Goal: Information Seeking & Learning: Learn about a topic

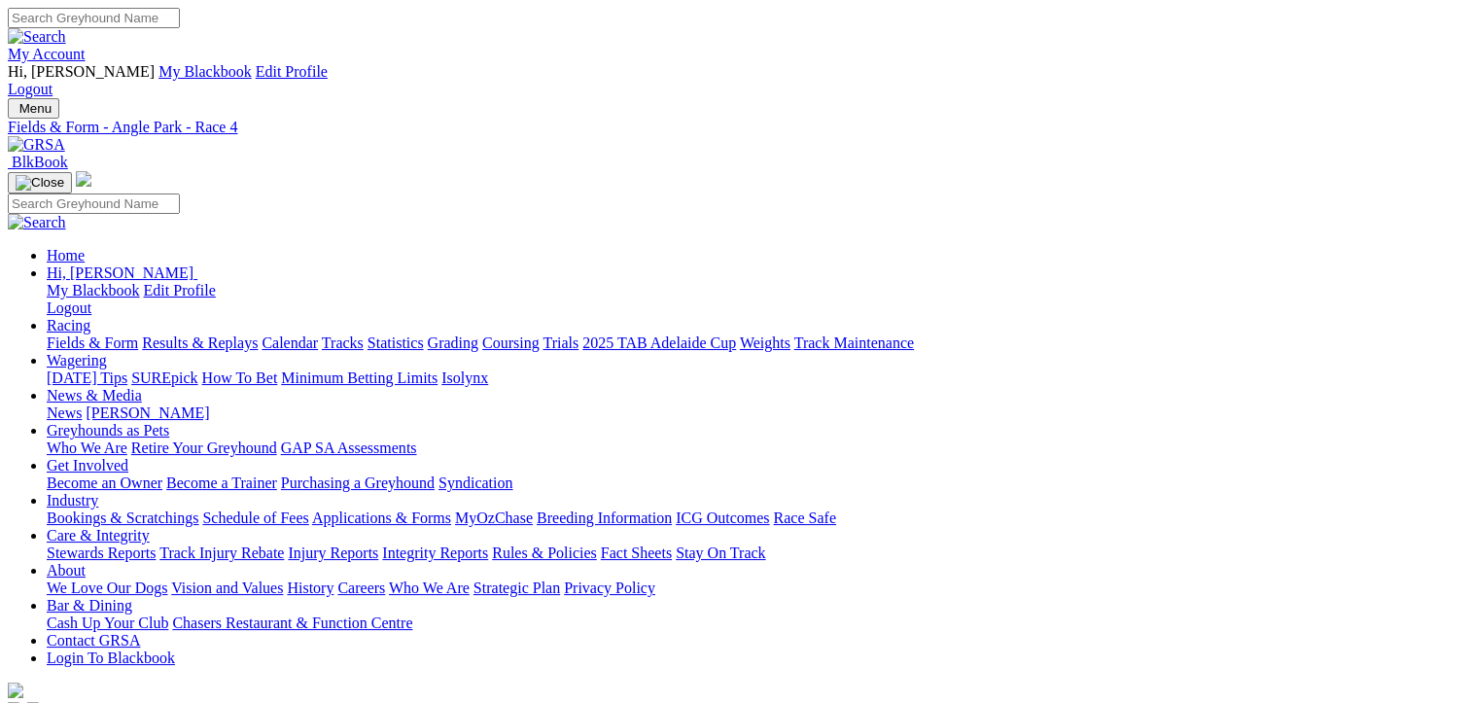
click at [87, 335] on link "Fields & Form" at bounding box center [92, 343] width 91 height 17
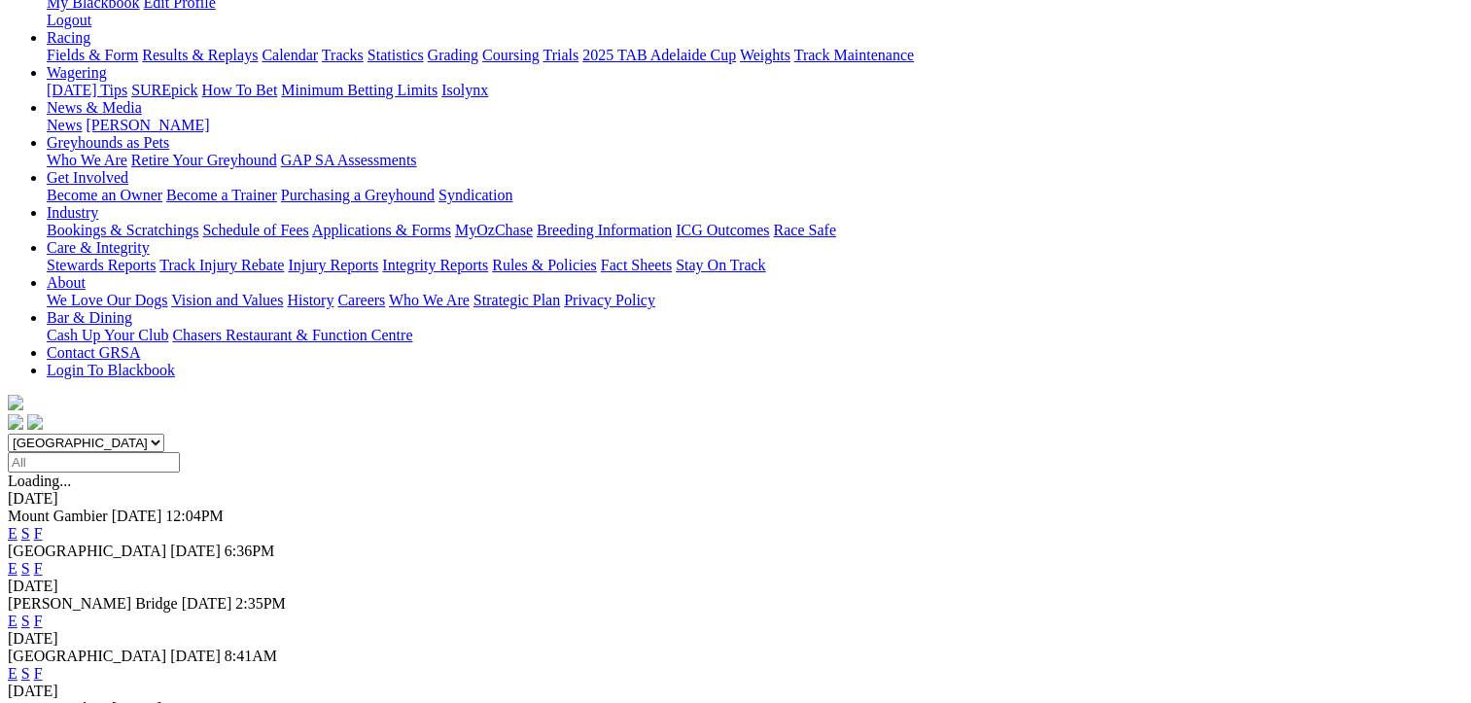
scroll to position [292, 0]
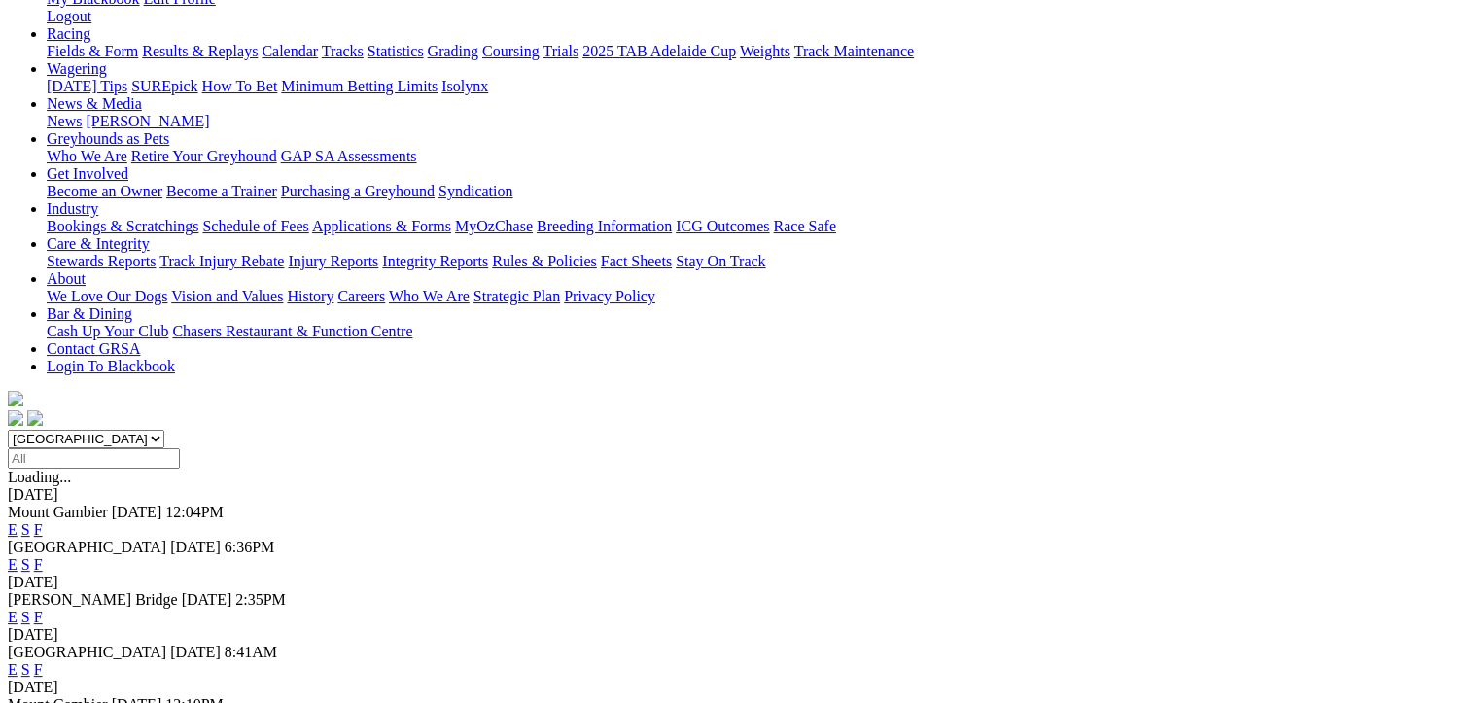
click at [43, 661] on link "F" at bounding box center [38, 669] width 9 height 17
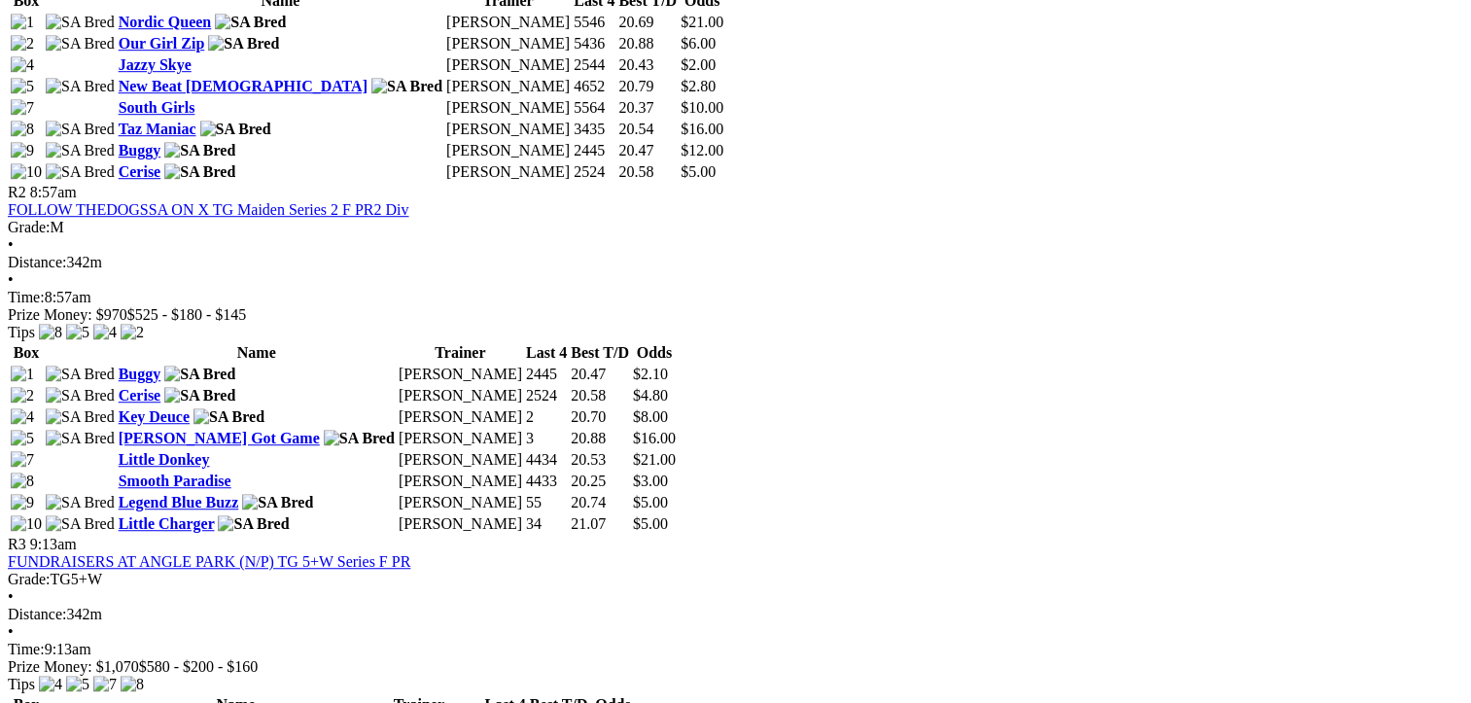
scroll to position [778, 0]
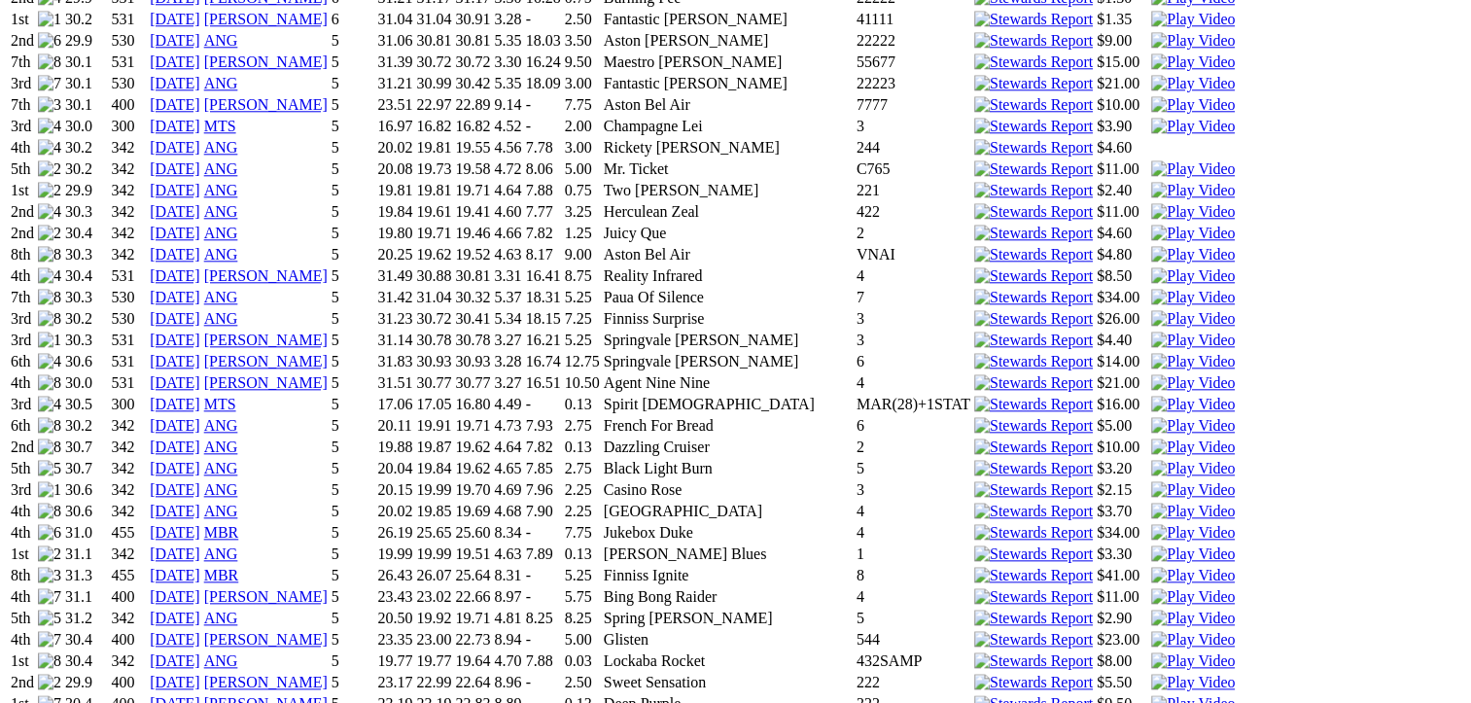
scroll to position [2237, 0]
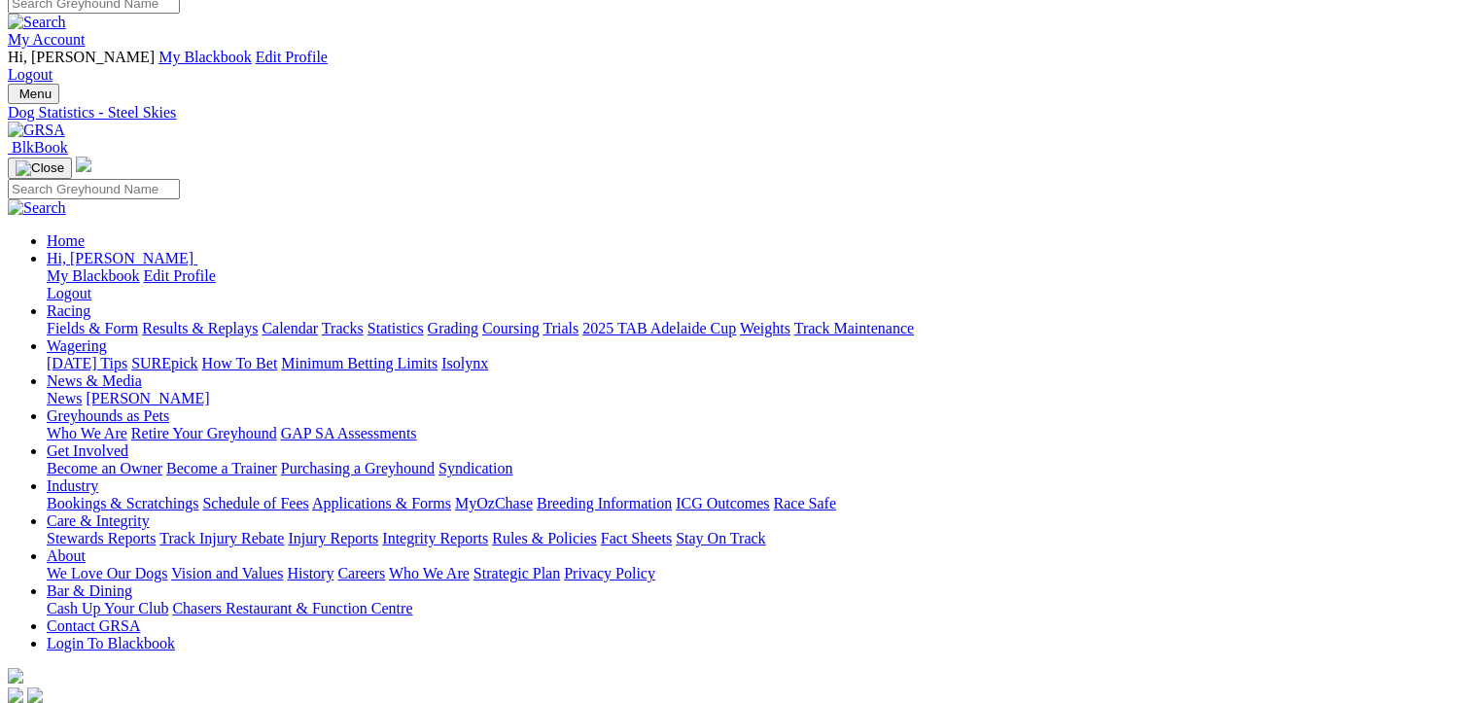
scroll to position [0, 0]
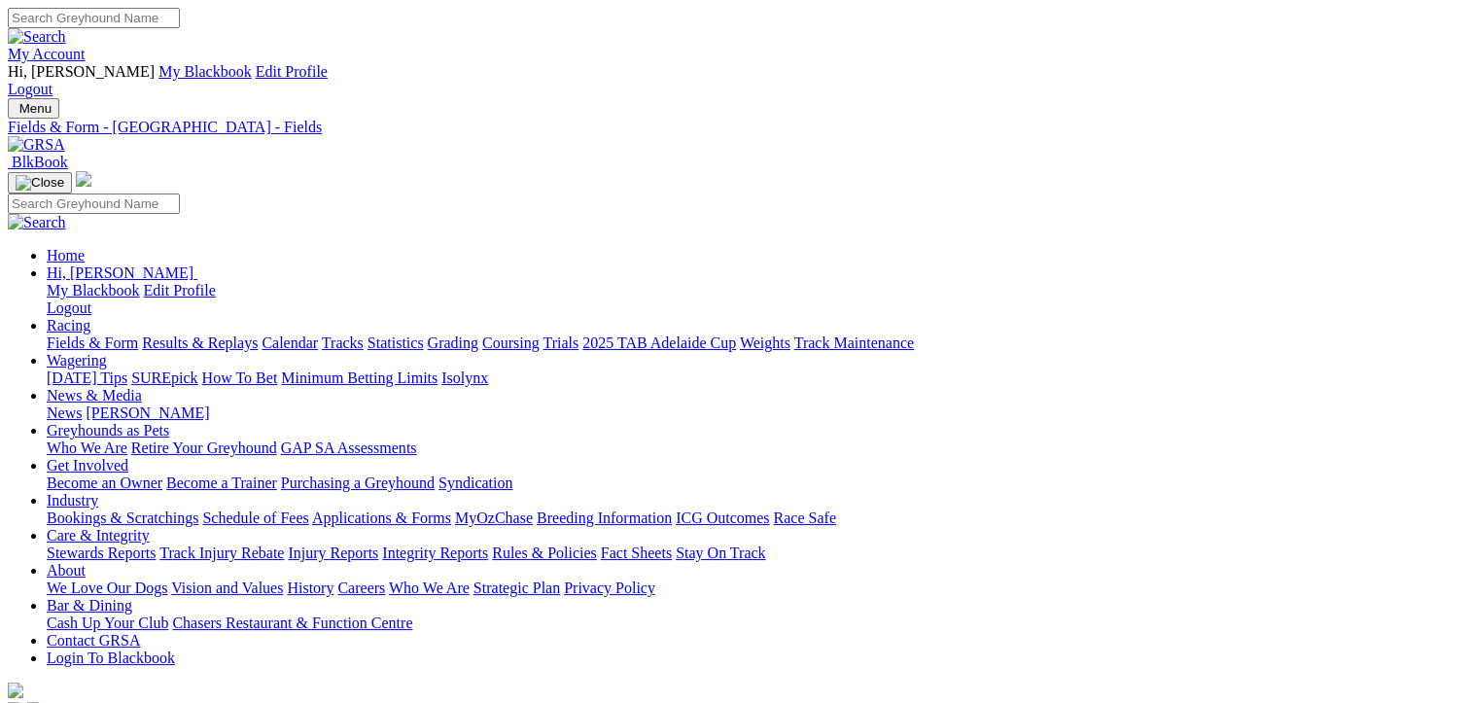
click at [93, 335] on link "Fields & Form" at bounding box center [92, 343] width 91 height 17
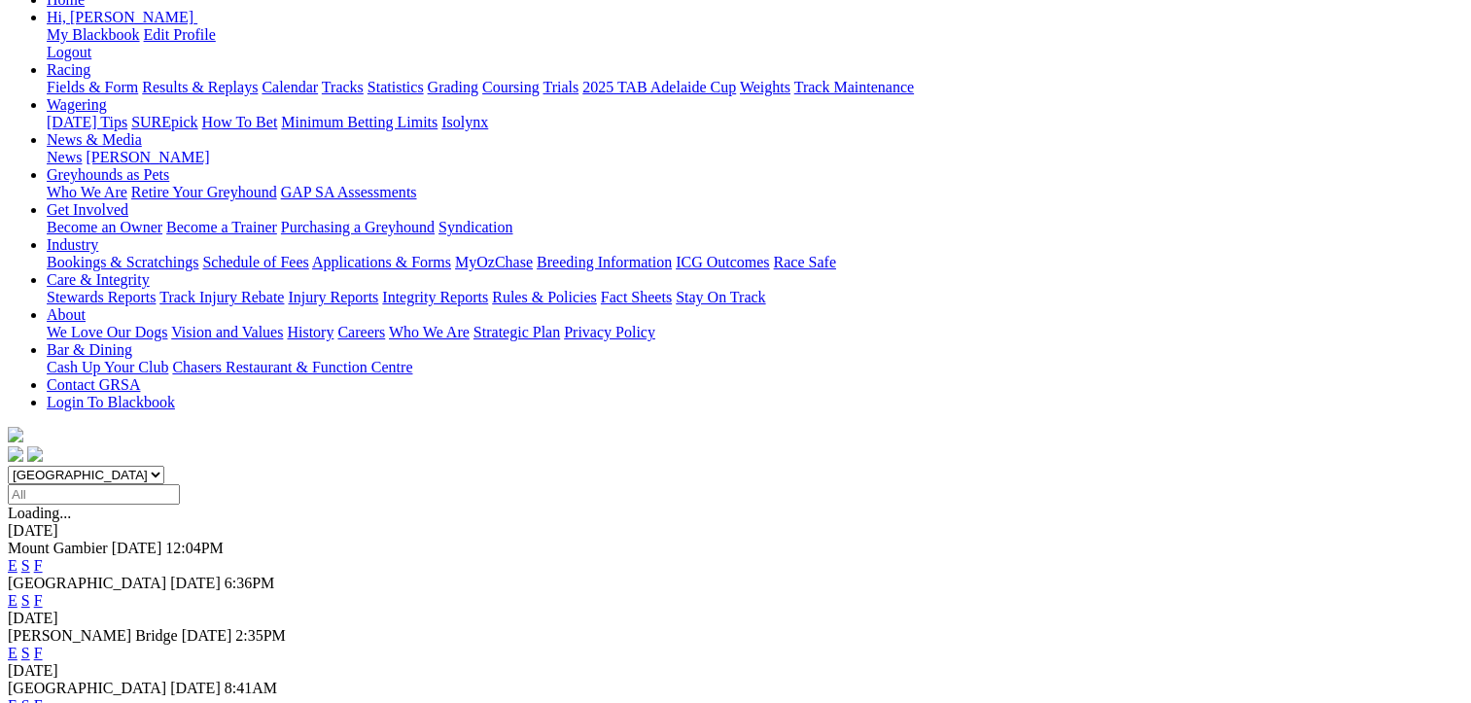
scroll to position [292, 0]
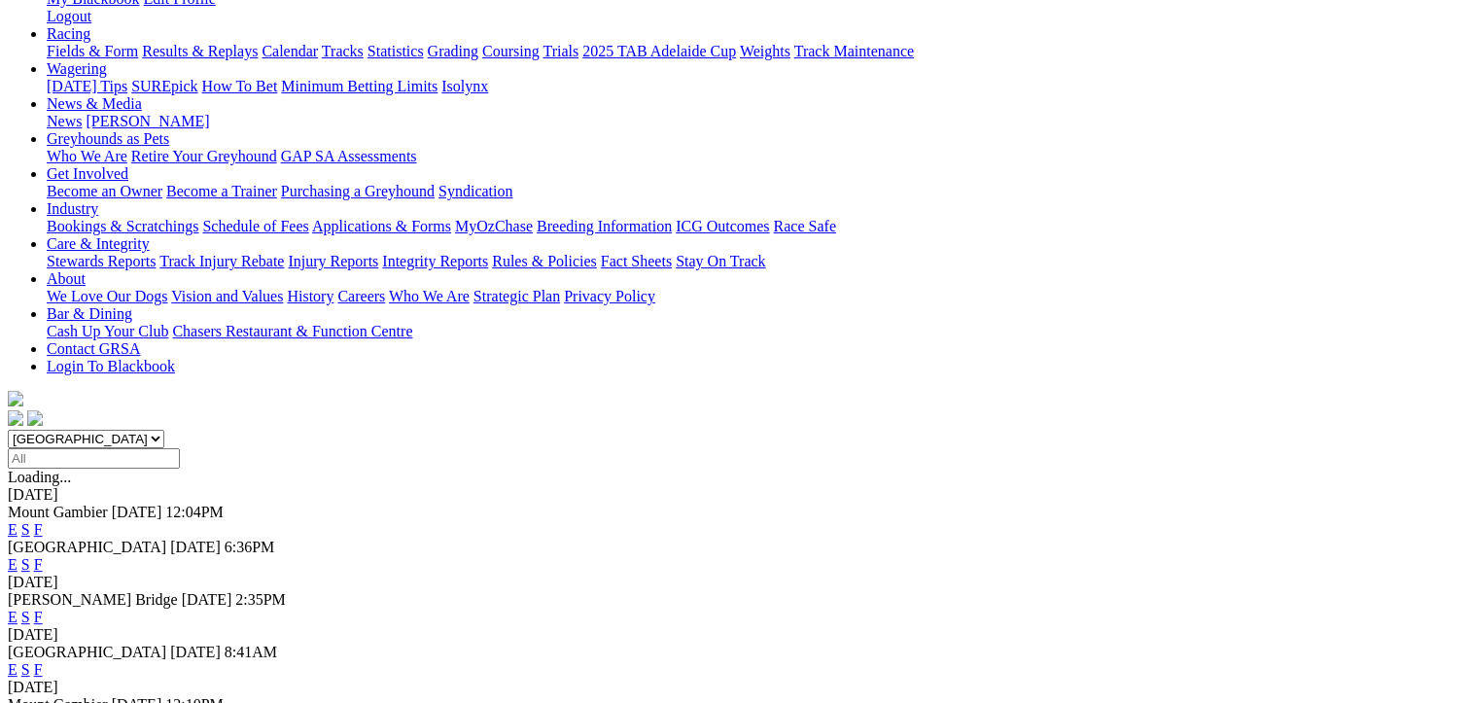
click at [43, 521] on link "F" at bounding box center [38, 529] width 9 height 17
